Goal: Information Seeking & Learning: Learn about a topic

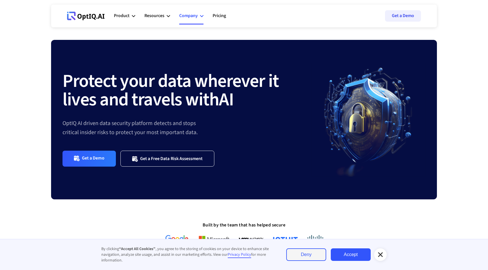
click at [193, 16] on div "Company" at bounding box center [188, 16] width 19 height 8
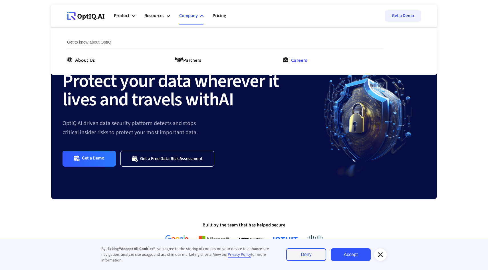
click at [292, 60] on div "Careers" at bounding box center [299, 59] width 16 height 7
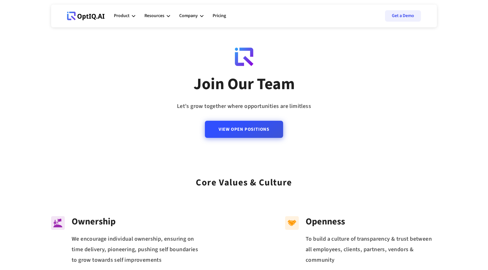
click at [261, 134] on link "View Open Positions" at bounding box center [244, 129] width 78 height 17
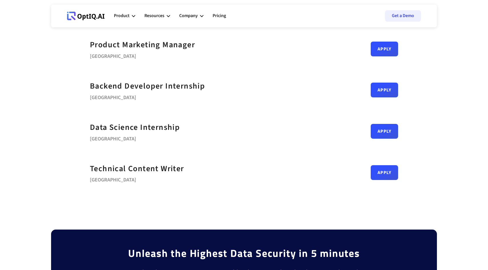
scroll to position [106, 0]
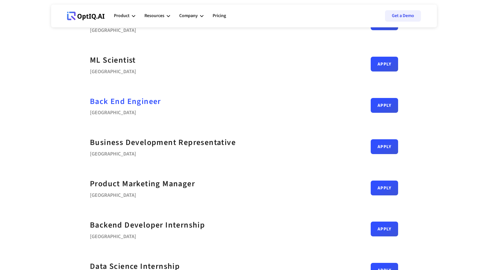
click at [121, 102] on div "Back End Engineer" at bounding box center [125, 101] width 71 height 13
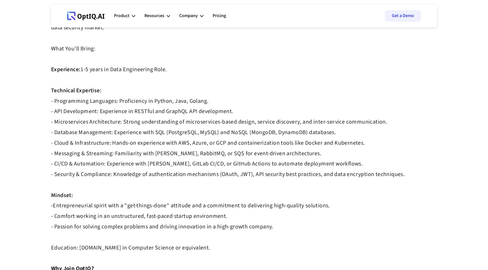
scroll to position [266, 0]
